Goal: Task Accomplishment & Management: Manage account settings

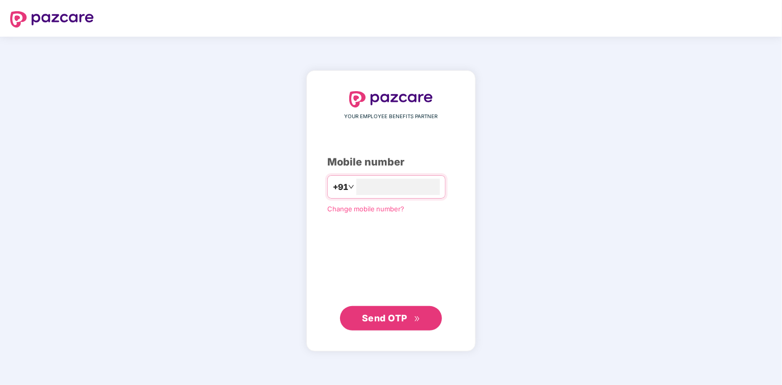
type input "**********"
click at [412, 312] on span "Send OTP" at bounding box center [391, 318] width 59 height 14
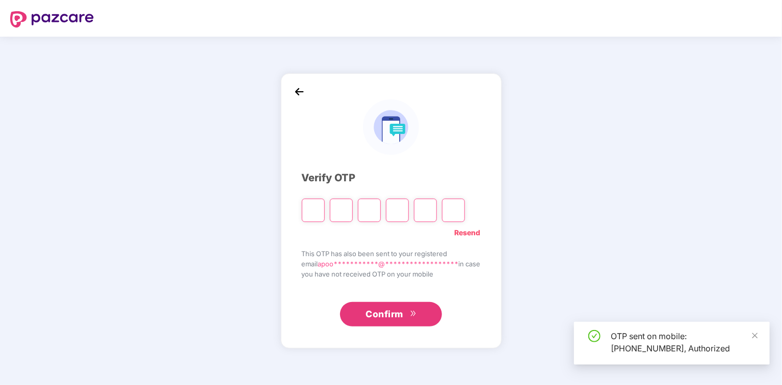
click at [309, 208] on input "Please enter verification code. Digit 1" at bounding box center [313, 210] width 23 height 23
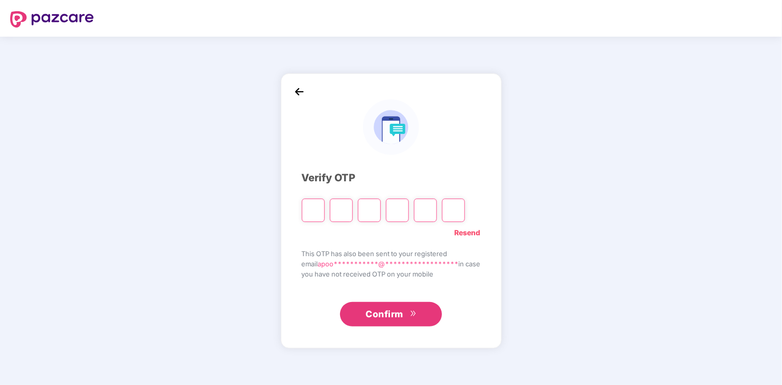
paste input "*"
type input "*"
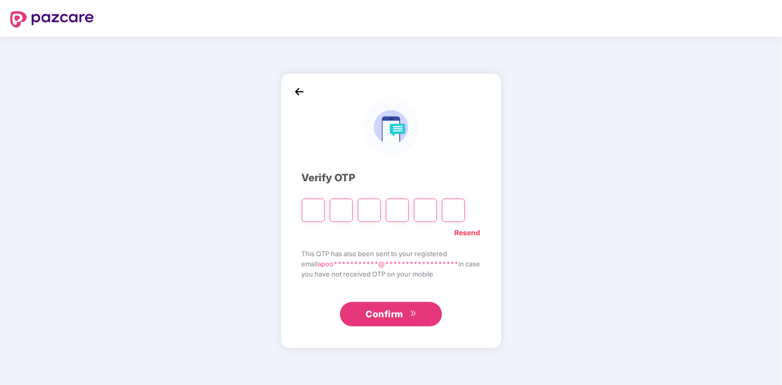
type input "*"
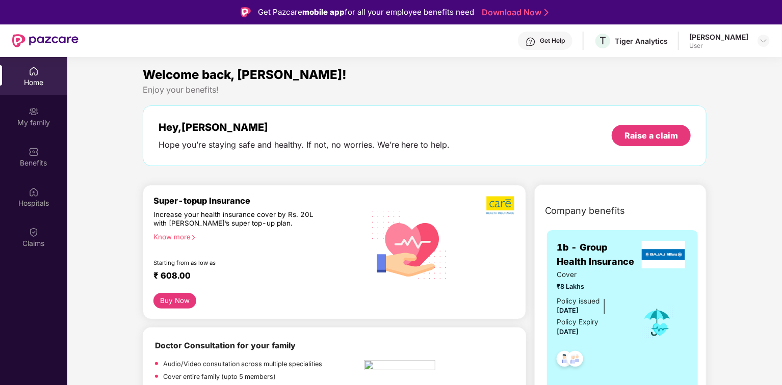
click at [729, 35] on div "[PERSON_NAME]" at bounding box center [718, 37] width 59 height 10
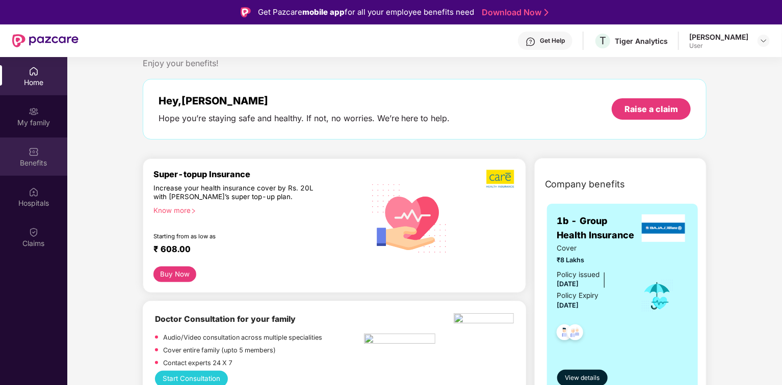
scroll to position [41, 0]
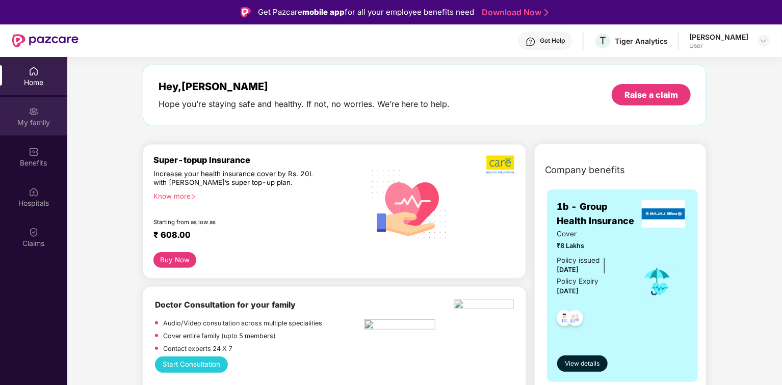
click at [29, 127] on div "My family" at bounding box center [33, 123] width 67 height 10
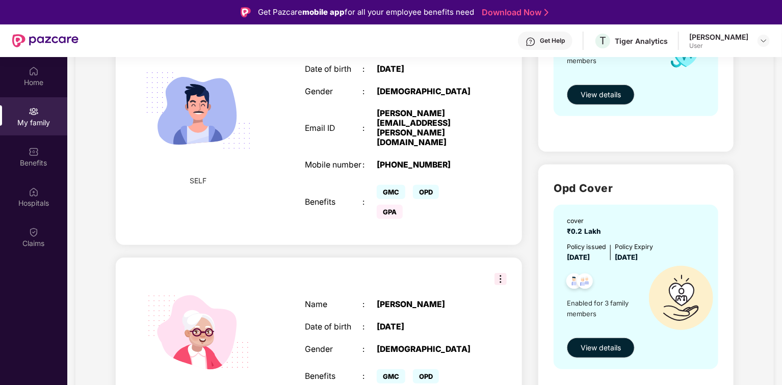
scroll to position [245, 0]
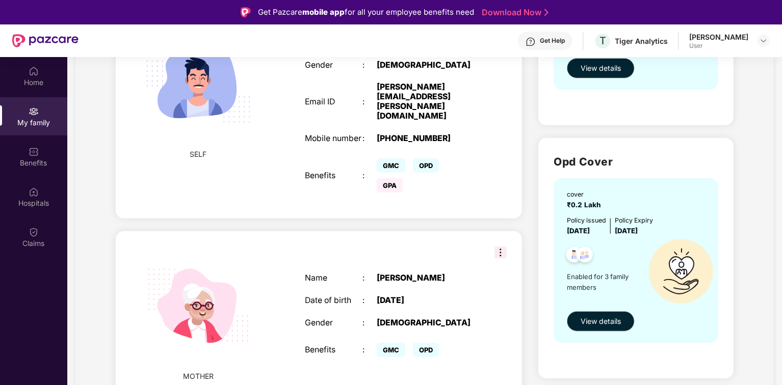
click at [421, 159] on span "OPD" at bounding box center [426, 166] width 26 height 14
click at [393, 178] on span "GPA" at bounding box center [390, 185] width 26 height 14
click at [405, 181] on div "GPA" at bounding box center [394, 186] width 34 height 10
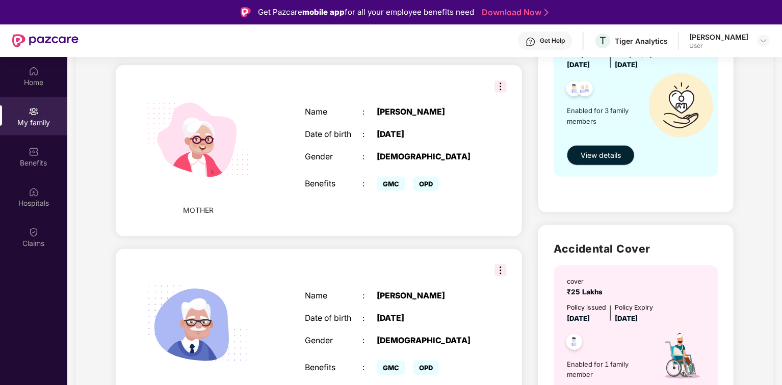
scroll to position [476, 0]
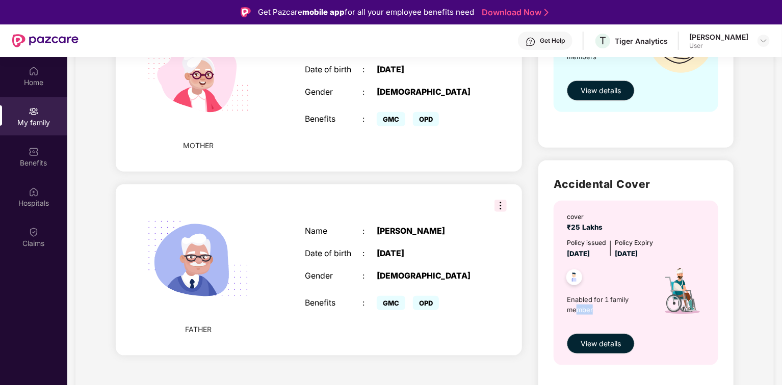
drag, startPoint x: 593, startPoint y: 309, endPoint x: 577, endPoint y: 305, distance: 16.7
click at [577, 305] on span "Enabled for 1 family member" at bounding box center [608, 305] width 82 height 21
click at [630, 304] on span "Enabled for 1 family member" at bounding box center [608, 305] width 82 height 21
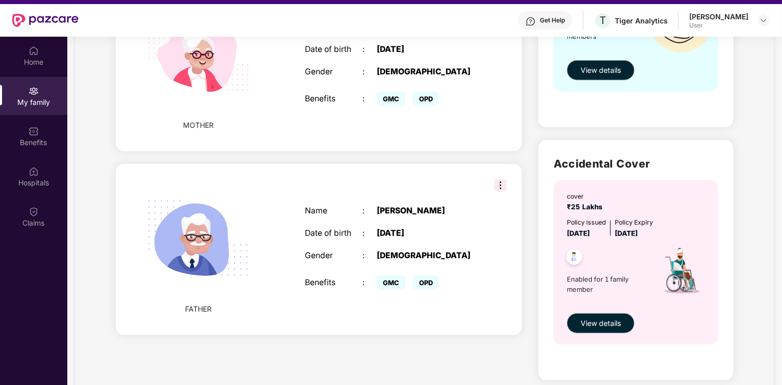
scroll to position [57, 0]
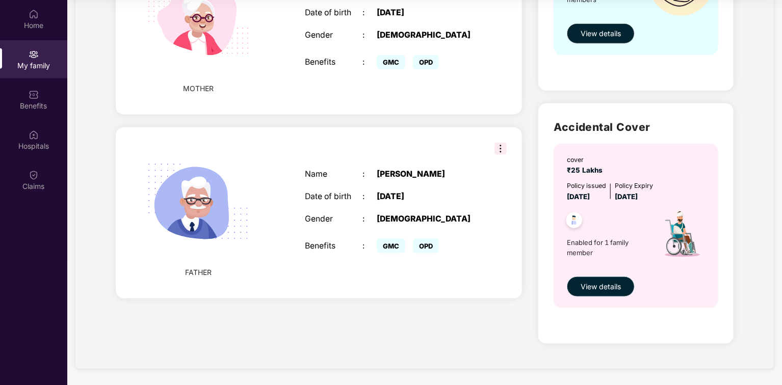
click at [624, 288] on button "View details" at bounding box center [601, 287] width 68 height 20
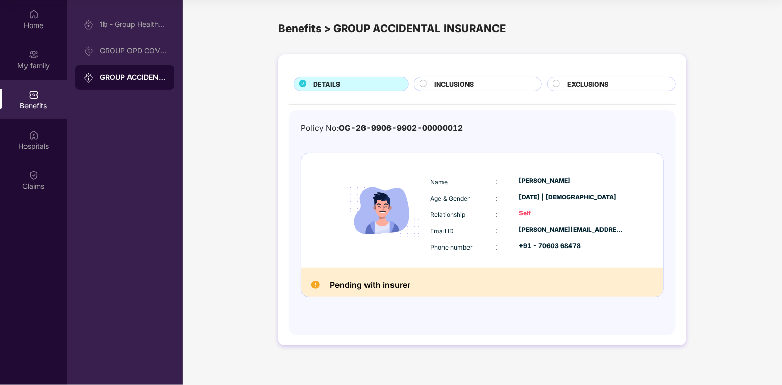
click at [465, 87] on span "INCLUSIONS" at bounding box center [453, 85] width 39 height 10
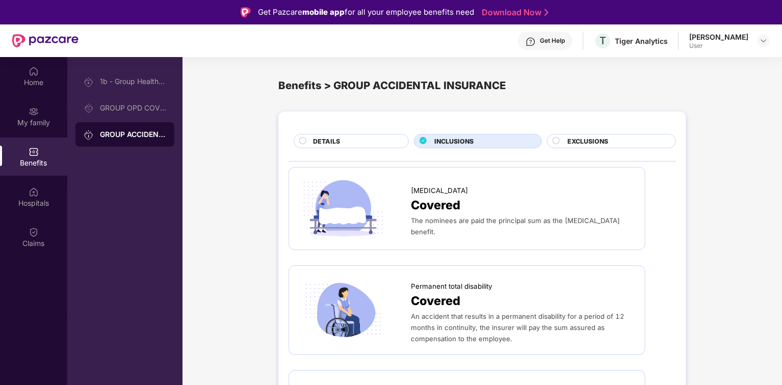
click at [319, 139] on span "DETAILS" at bounding box center [326, 142] width 27 height 10
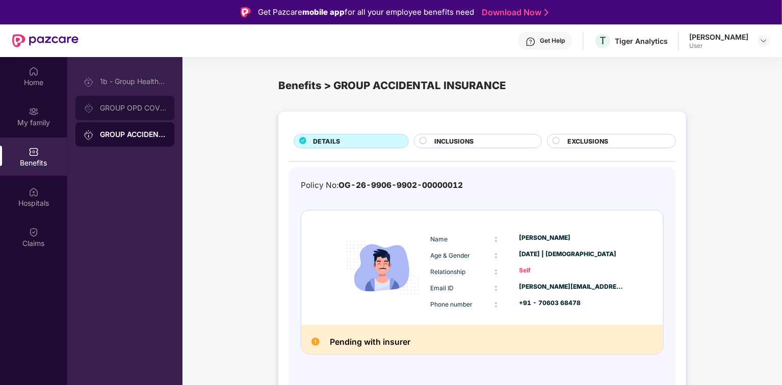
click at [128, 105] on div "GROUP OPD COVER" at bounding box center [133, 108] width 66 height 8
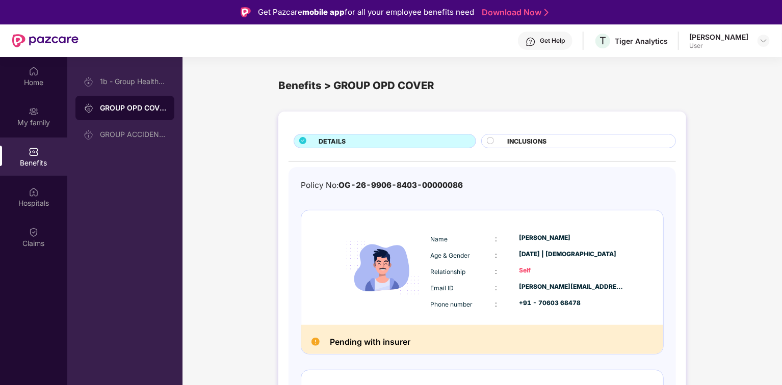
click at [547, 139] on div "INCLUSIONS" at bounding box center [586, 142] width 168 height 11
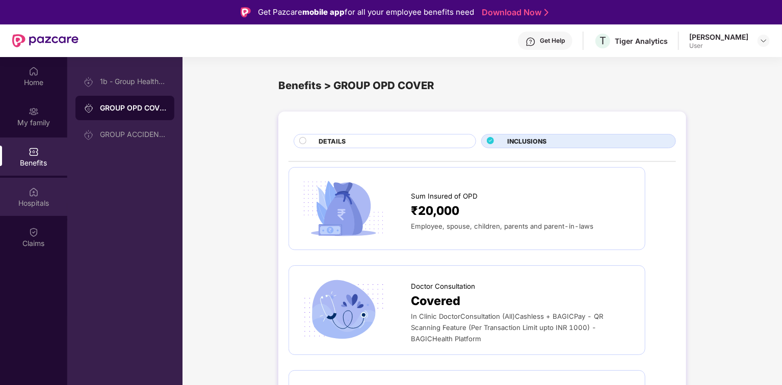
click at [32, 198] on div "Hospitals" at bounding box center [33, 203] width 67 height 10
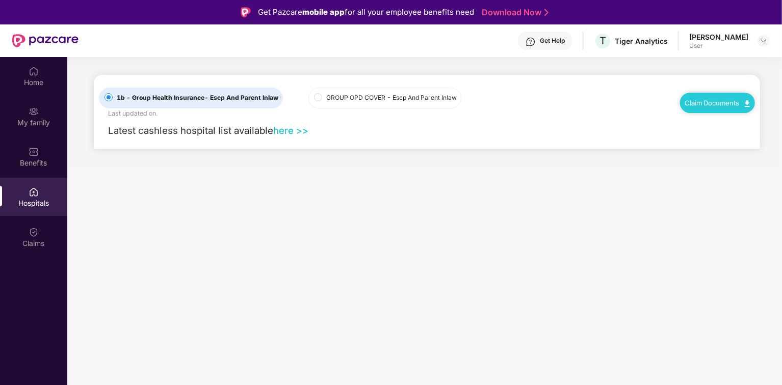
click at [271, 132] on span "Latest cashless hospital list available" at bounding box center [190, 130] width 165 height 11
click at [328, 96] on span "GROUP OPD COVER - Escp And Parent Inlaw" at bounding box center [391, 98] width 139 height 10
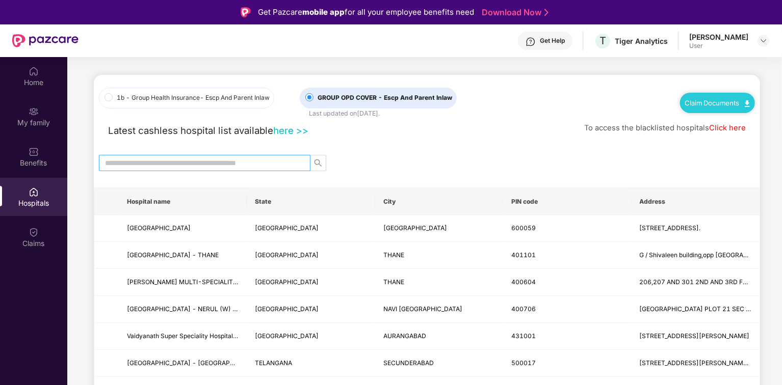
click at [229, 158] on input "text" at bounding box center [200, 163] width 191 height 11
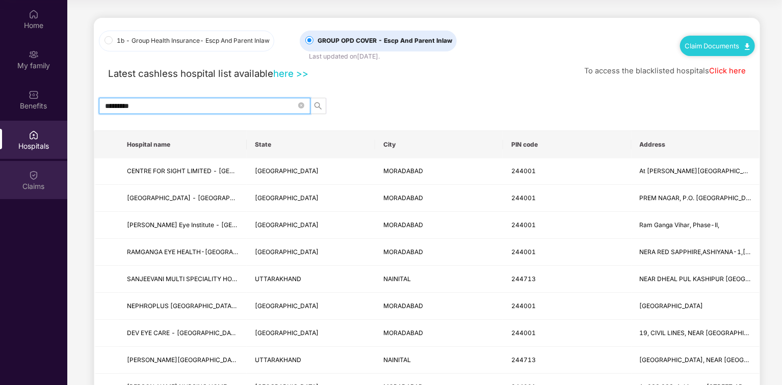
type input "*********"
click at [22, 174] on div "Claims" at bounding box center [33, 180] width 67 height 38
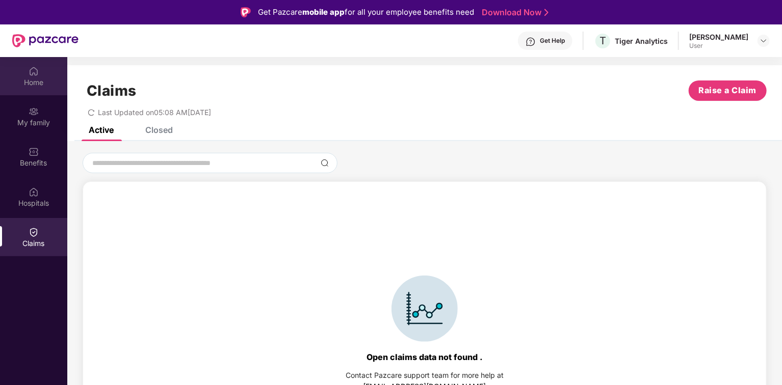
click at [35, 82] on div "Home" at bounding box center [33, 82] width 67 height 10
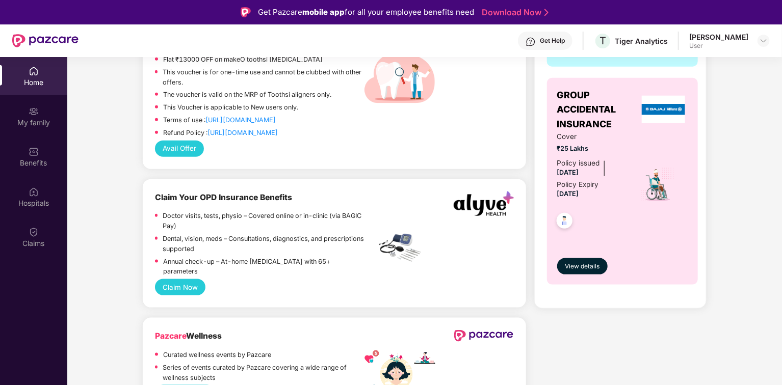
scroll to position [653, 0]
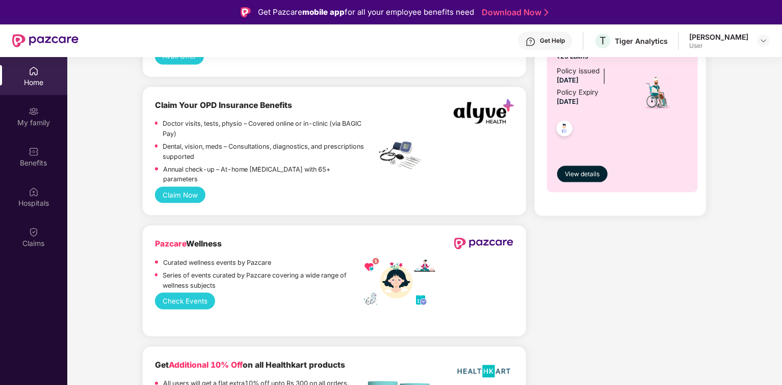
click at [192, 187] on button "Claim Now" at bounding box center [180, 195] width 51 height 16
